Goal: Check status: Check status

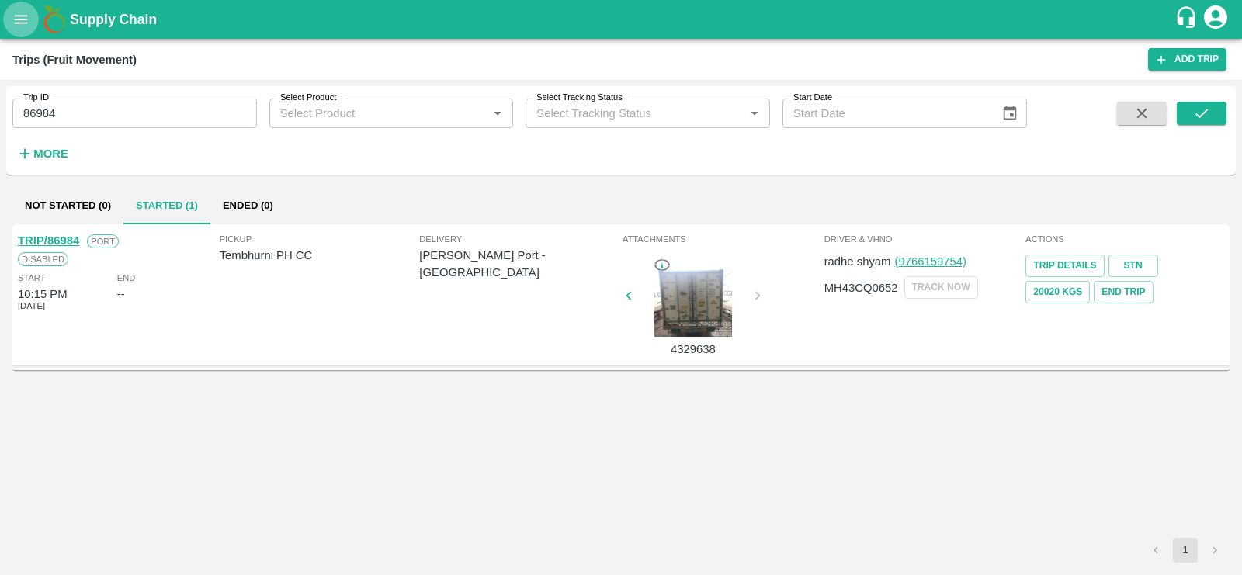
click at [9, 19] on button "open drawer" at bounding box center [21, 20] width 36 height 36
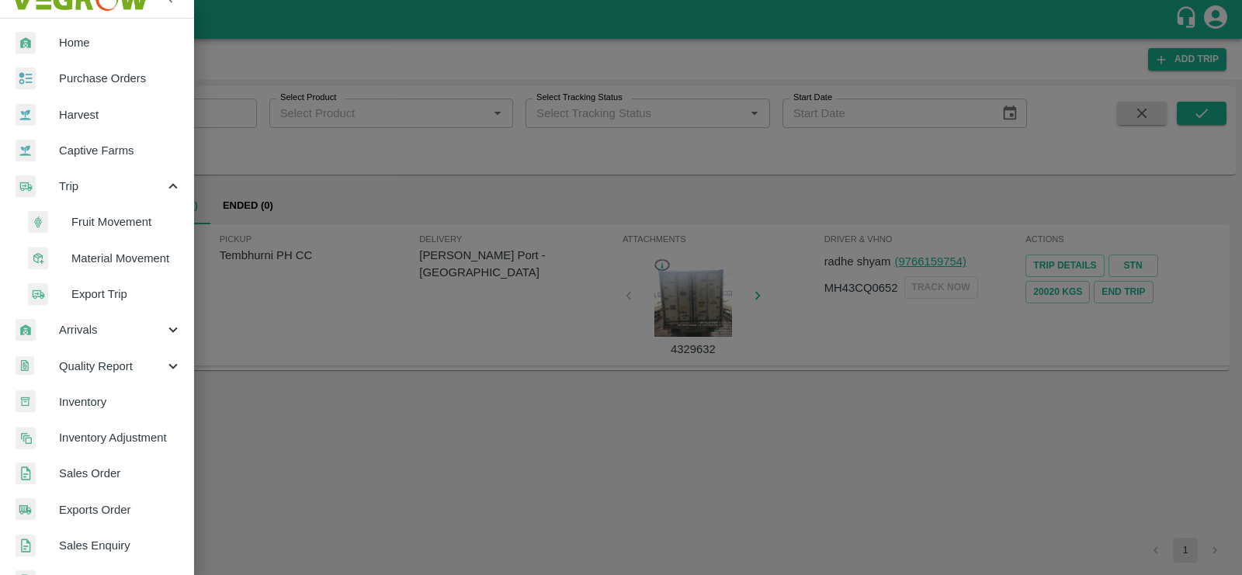
scroll to position [24, 0]
click at [99, 465] on span "Sales Order" at bounding box center [120, 470] width 123 height 17
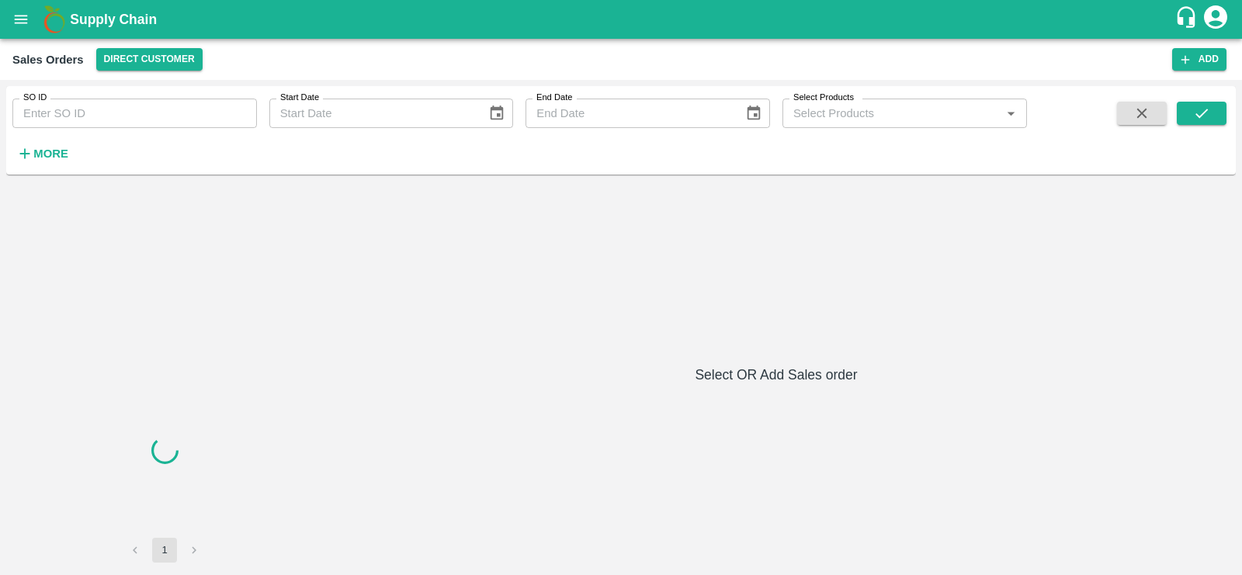
click at [129, 122] on input "SO ID" at bounding box center [134, 113] width 244 height 29
paste input "602175"
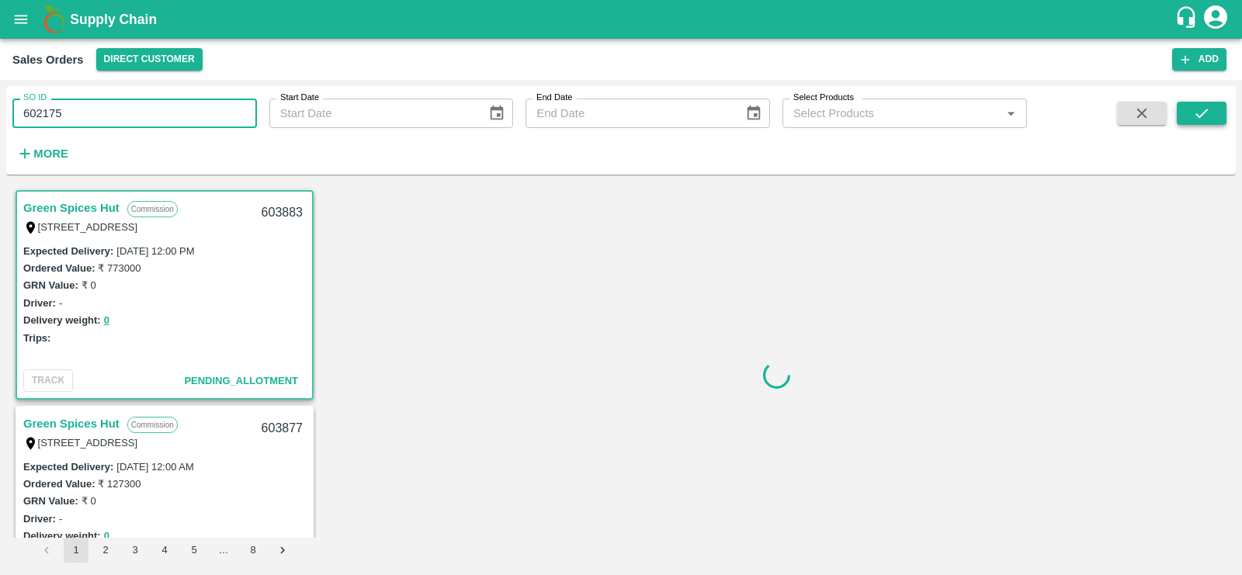
type input "602175"
click at [1214, 114] on button "submit" at bounding box center [1201, 113] width 50 height 23
